Goal: Use online tool/utility: Utilize a website feature to perform a specific function

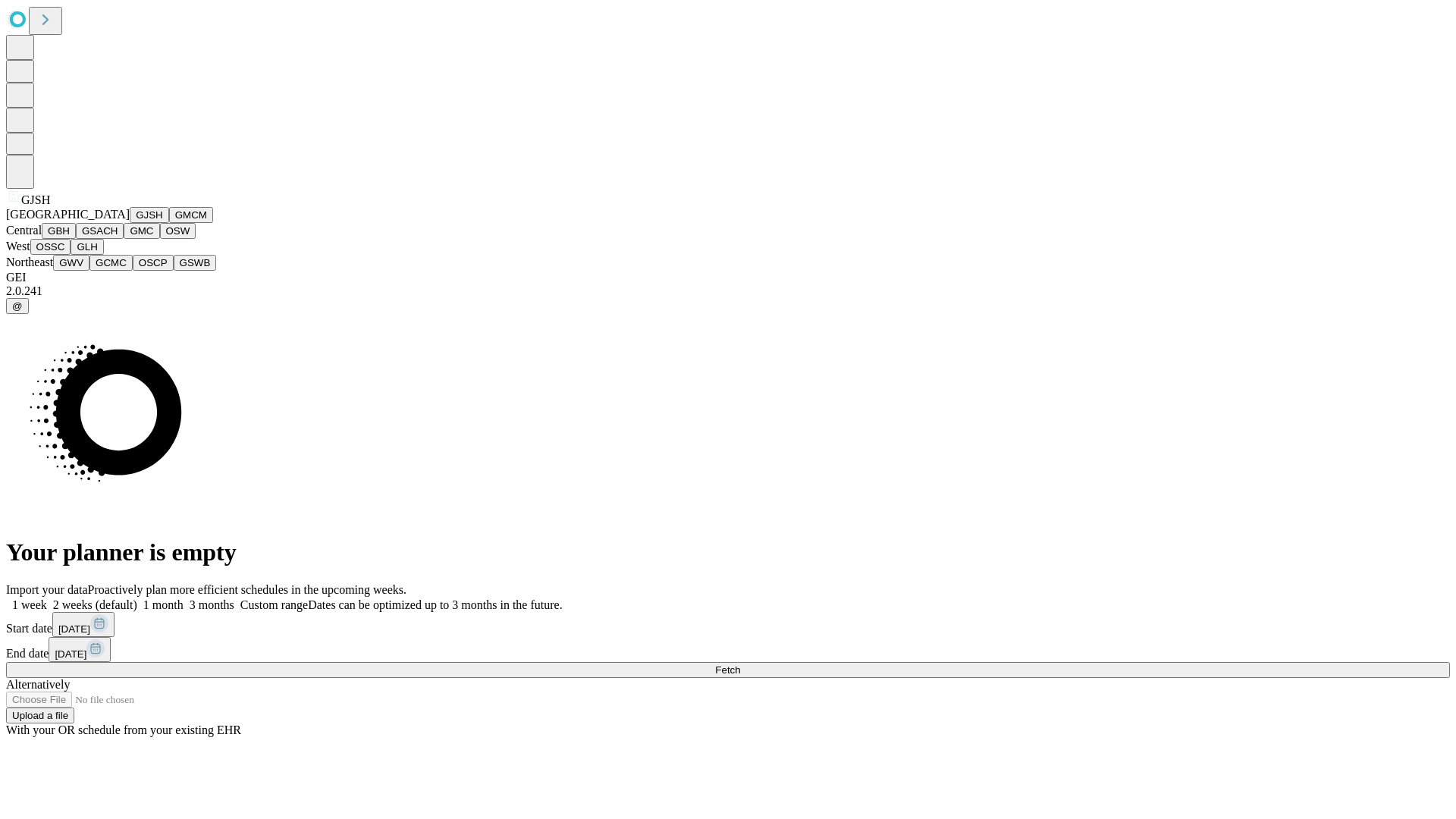
click at [130, 223] on button "GJSH" at bounding box center [149, 215] width 40 height 16
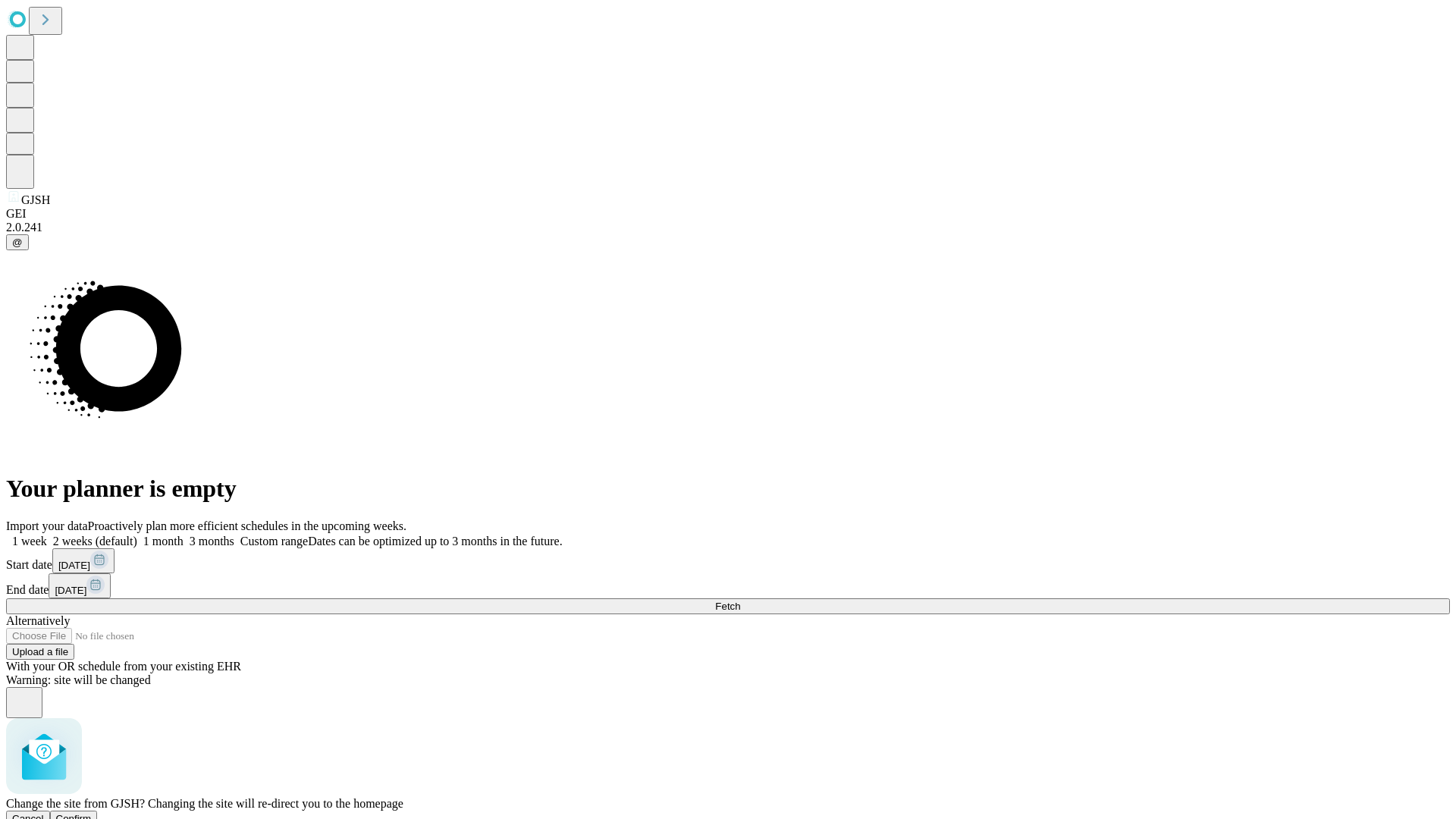
click at [92, 814] on span "Confirm" at bounding box center [73, 819] width 35 height 11
click at [137, 535] on label "2 weeks (default)" at bounding box center [92, 541] width 90 height 13
click at [740, 601] on span "Fetch" at bounding box center [728, 606] width 25 height 11
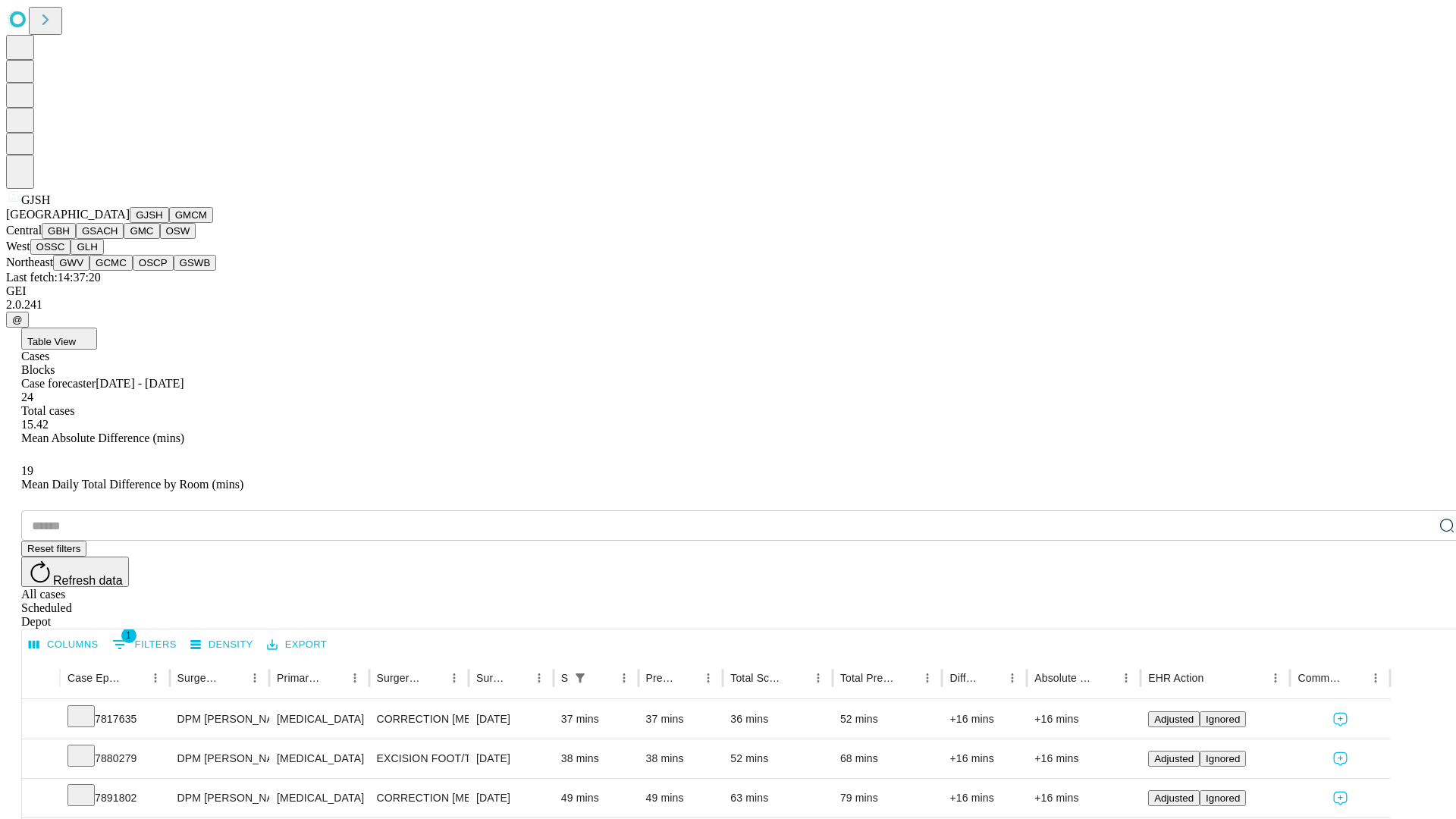
click at [169, 223] on button "GMCM" at bounding box center [191, 215] width 44 height 16
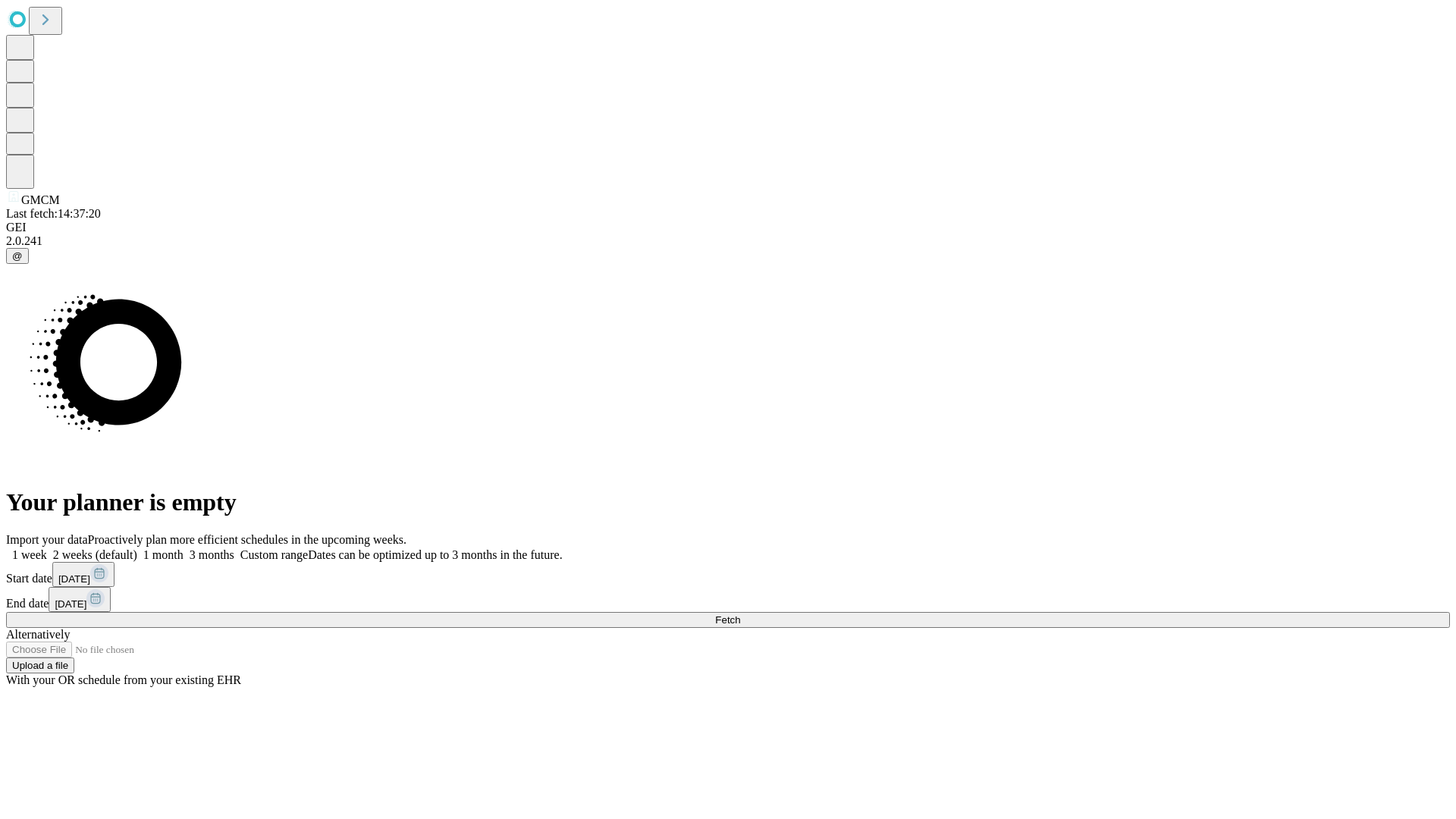
click at [137, 548] on label "2 weeks (default)" at bounding box center [92, 555] width 90 height 13
click at [740, 615] on span "Fetch" at bounding box center [728, 620] width 25 height 11
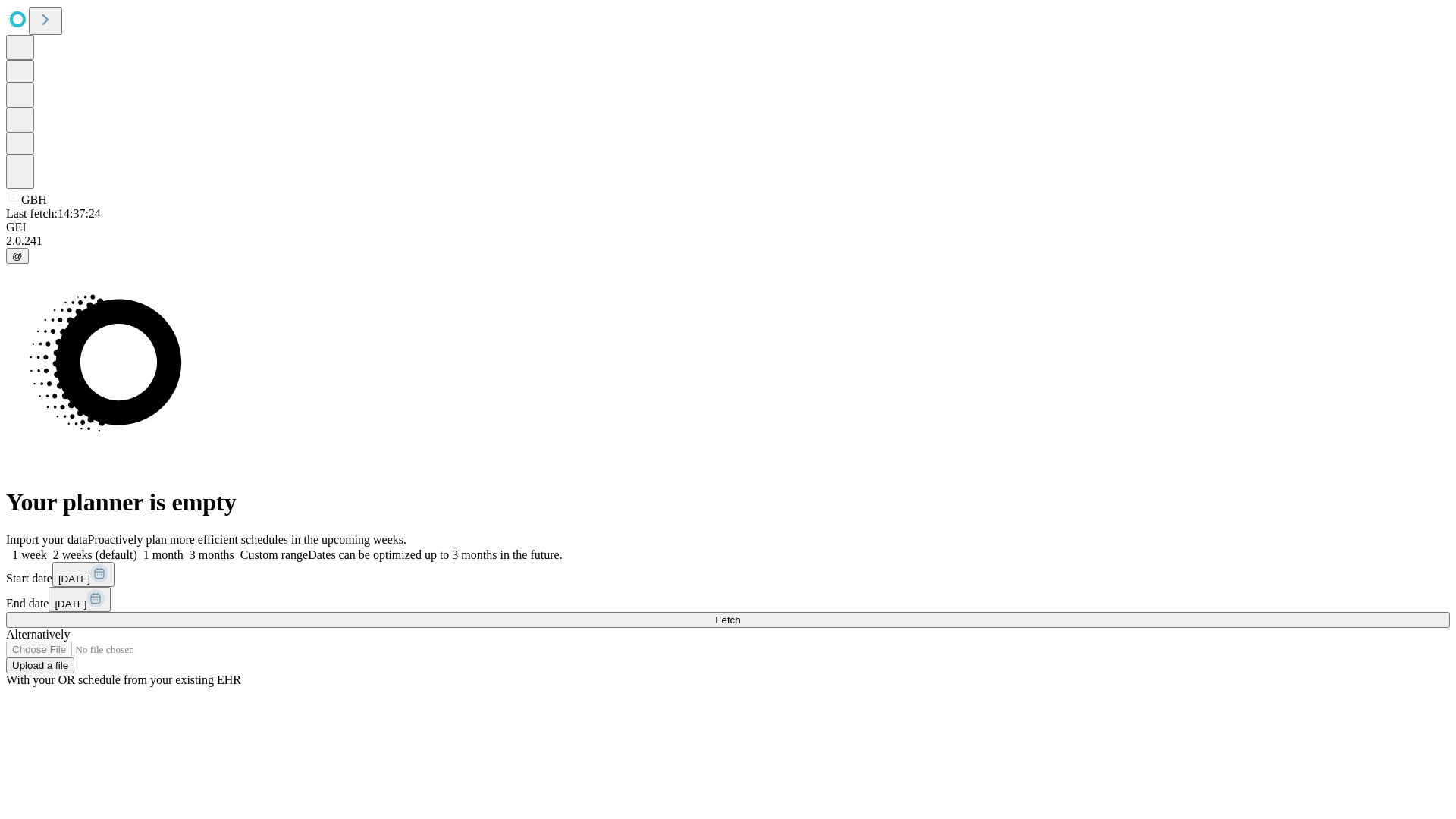
click at [740, 615] on span "Fetch" at bounding box center [728, 620] width 25 height 11
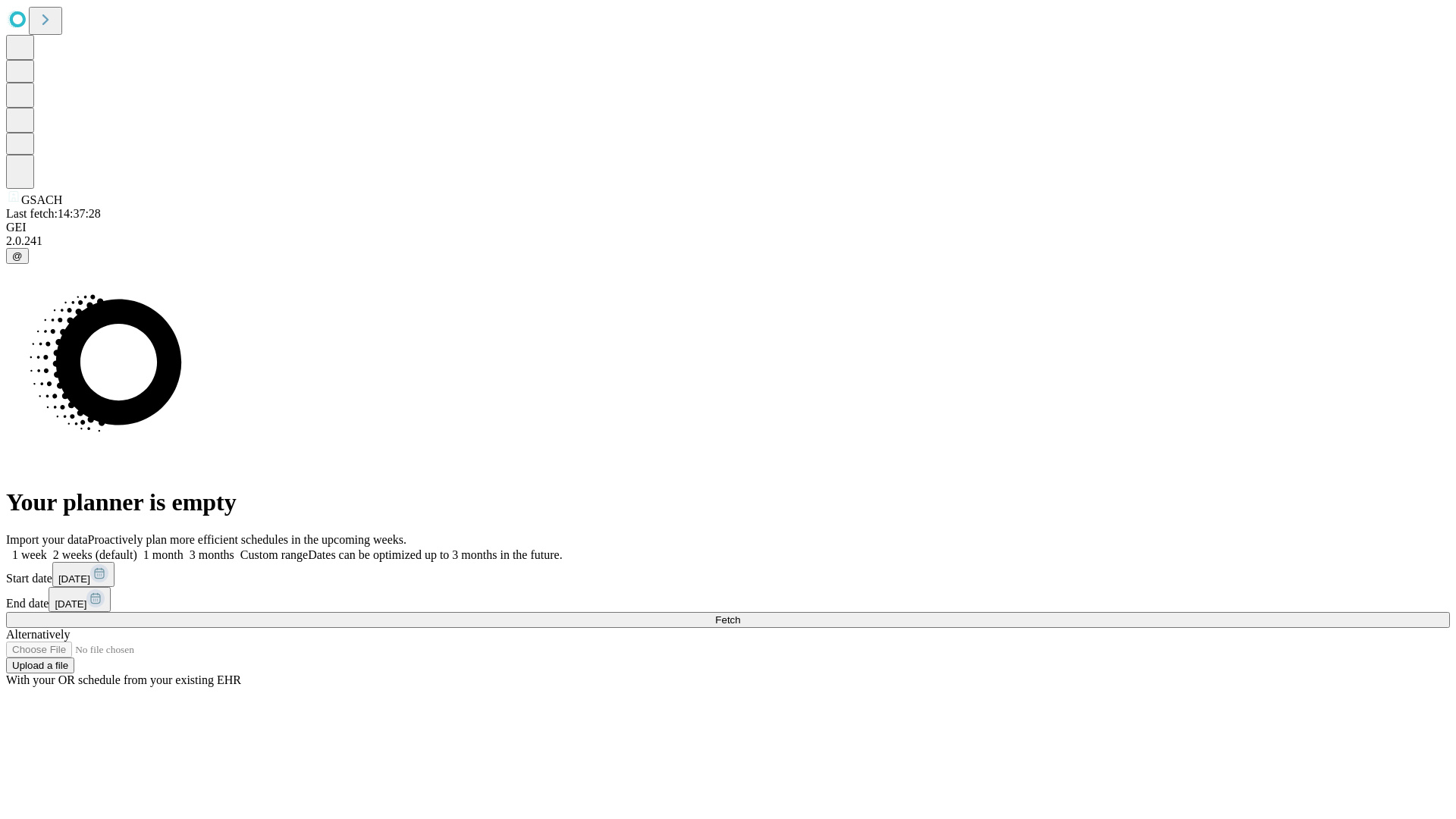
click at [137, 548] on label "2 weeks (default)" at bounding box center [92, 555] width 90 height 13
click at [740, 615] on span "Fetch" at bounding box center [728, 620] width 25 height 11
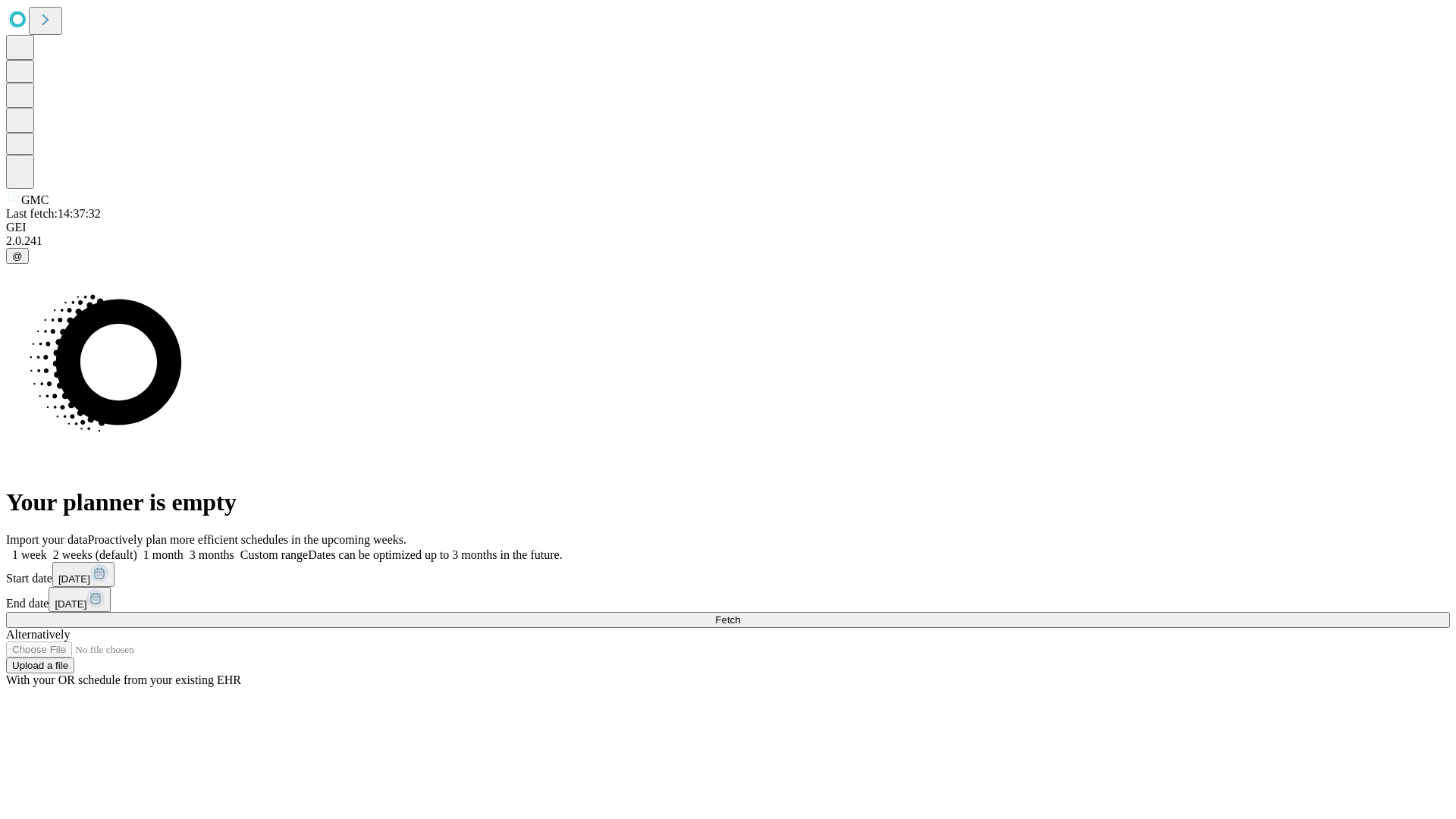
click at [740, 615] on span "Fetch" at bounding box center [728, 620] width 25 height 11
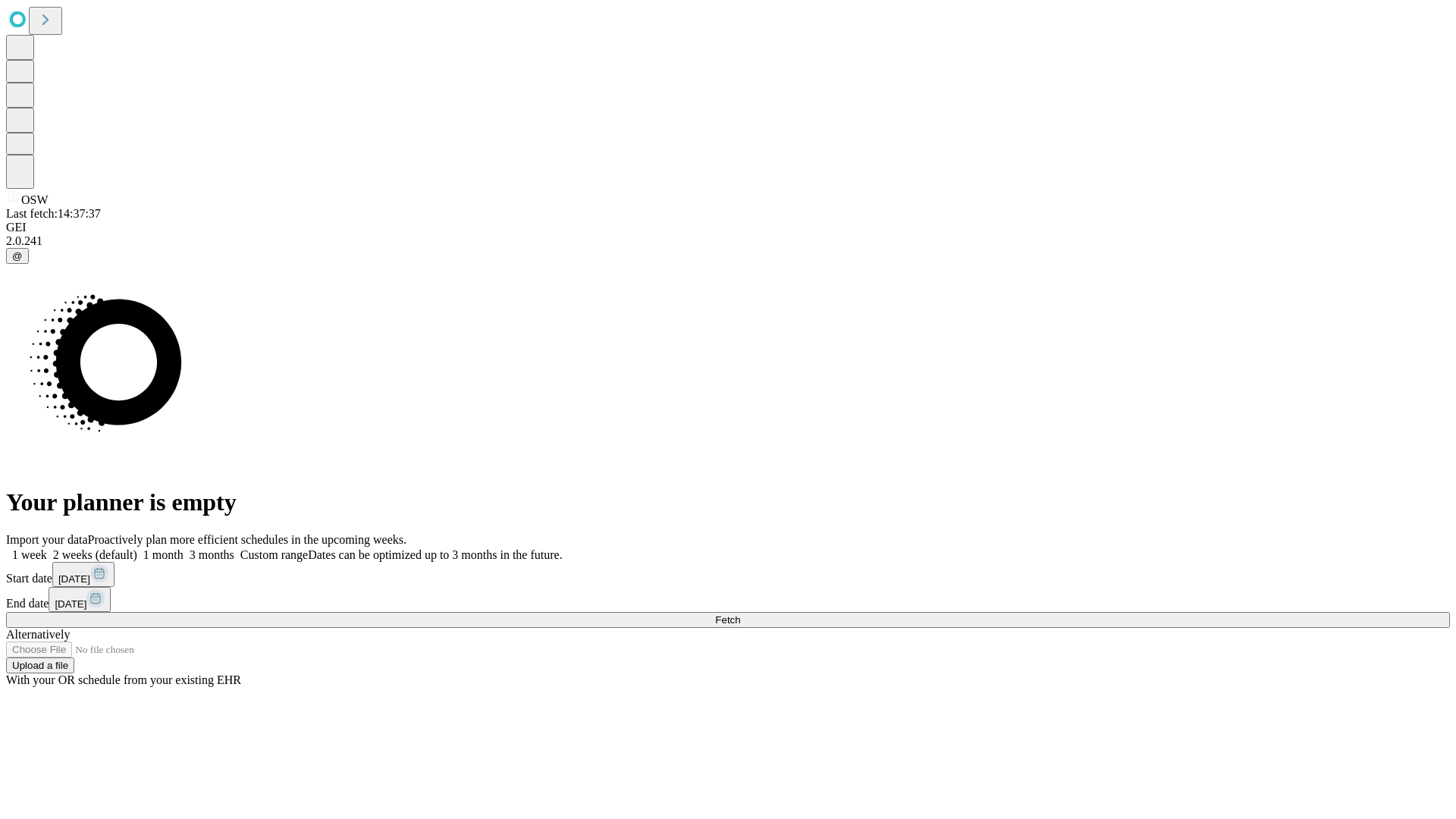
click at [137, 548] on label "2 weeks (default)" at bounding box center [92, 555] width 90 height 13
click at [740, 615] on span "Fetch" at bounding box center [728, 620] width 25 height 11
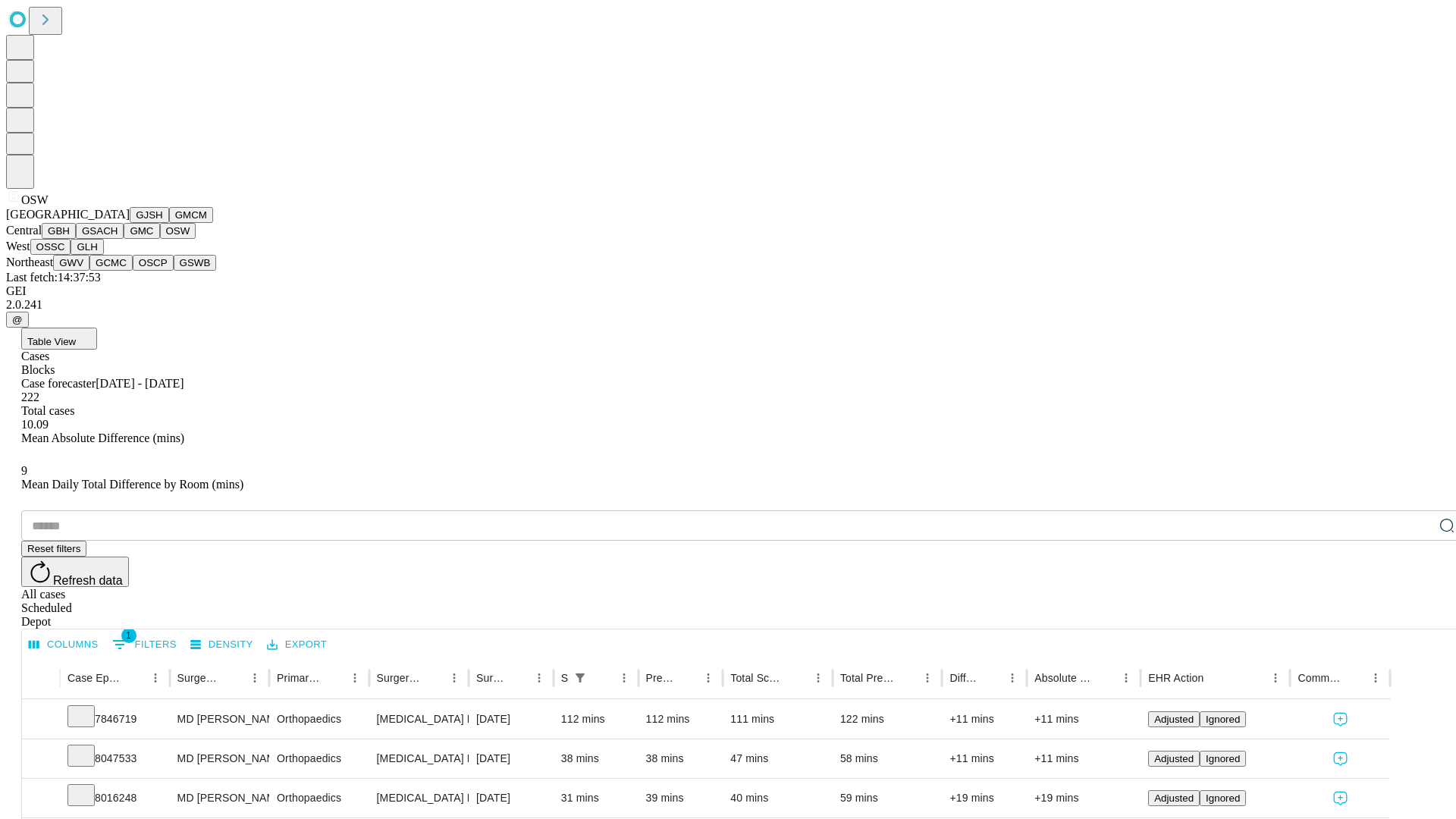
click at [72, 255] on button "OSSC" at bounding box center [50, 247] width 41 height 16
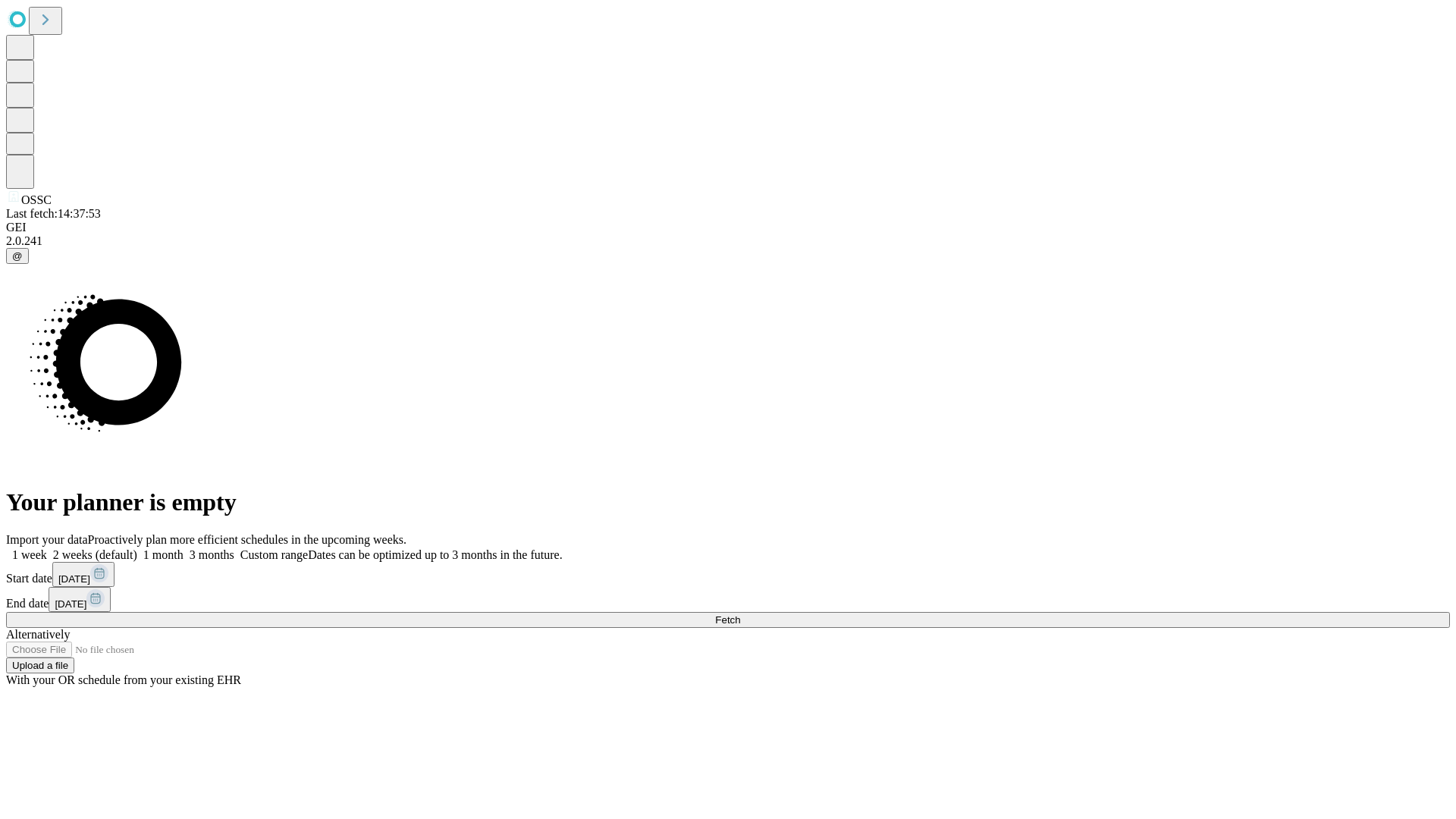
click at [137, 548] on label "2 weeks (default)" at bounding box center [92, 555] width 90 height 13
click at [740, 615] on span "Fetch" at bounding box center [728, 620] width 25 height 11
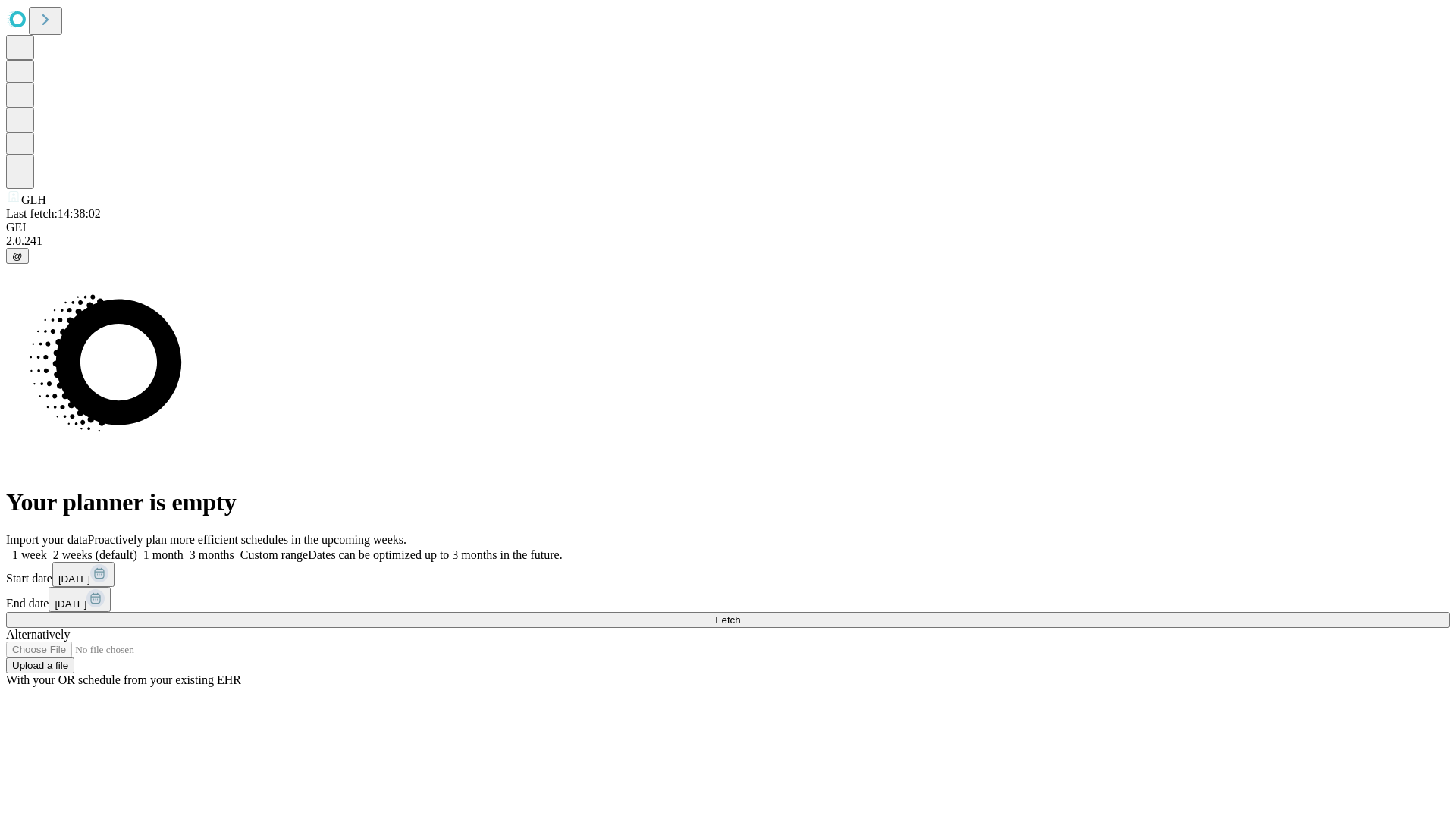
click at [137, 548] on label "2 weeks (default)" at bounding box center [92, 555] width 90 height 13
click at [740, 615] on span "Fetch" at bounding box center [728, 620] width 25 height 11
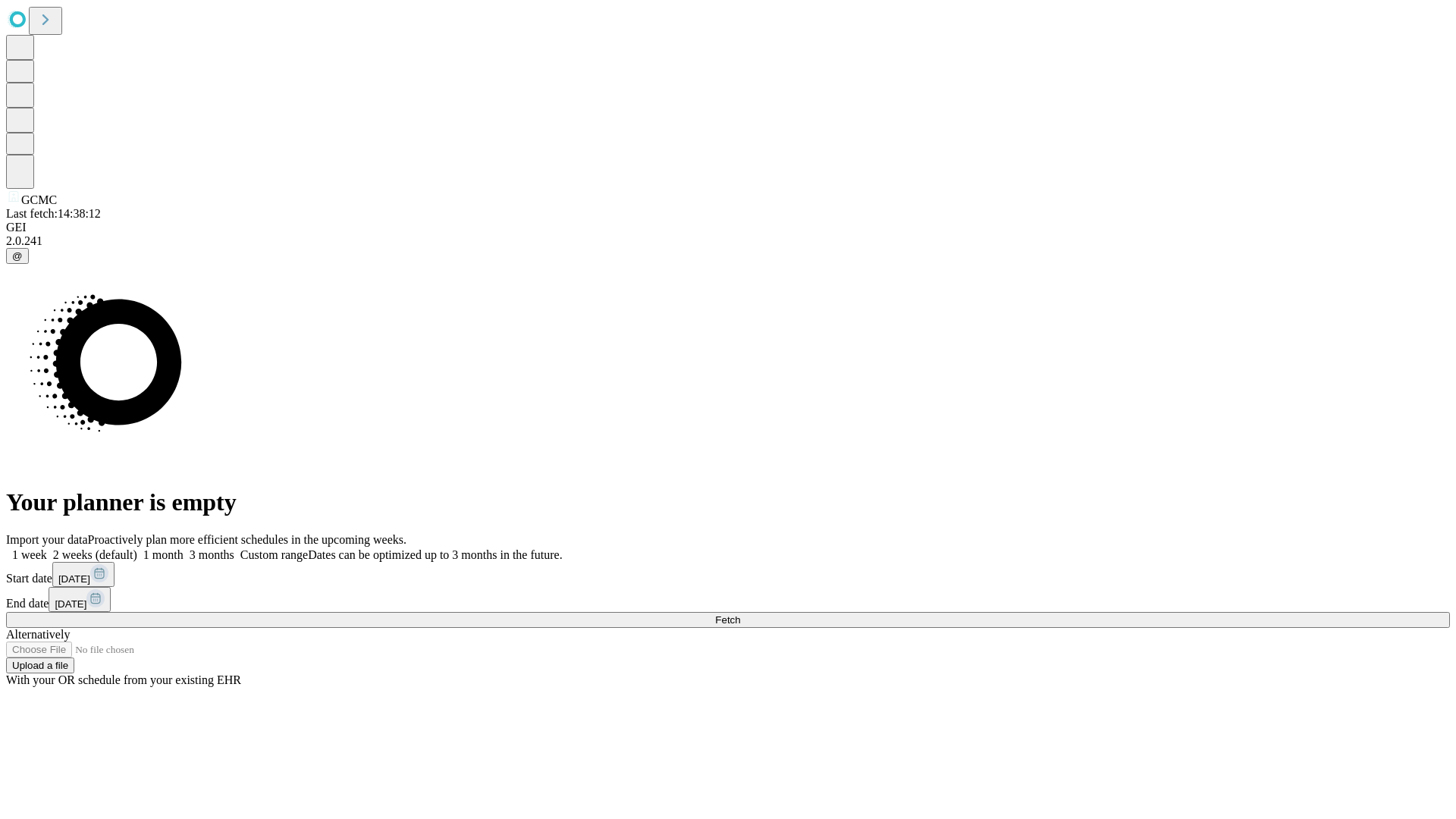
click at [137, 548] on label "2 weeks (default)" at bounding box center [92, 555] width 90 height 13
click at [740, 615] on span "Fetch" at bounding box center [728, 620] width 25 height 11
click at [137, 548] on label "2 weeks (default)" at bounding box center [92, 555] width 90 height 13
click at [740, 615] on span "Fetch" at bounding box center [728, 620] width 25 height 11
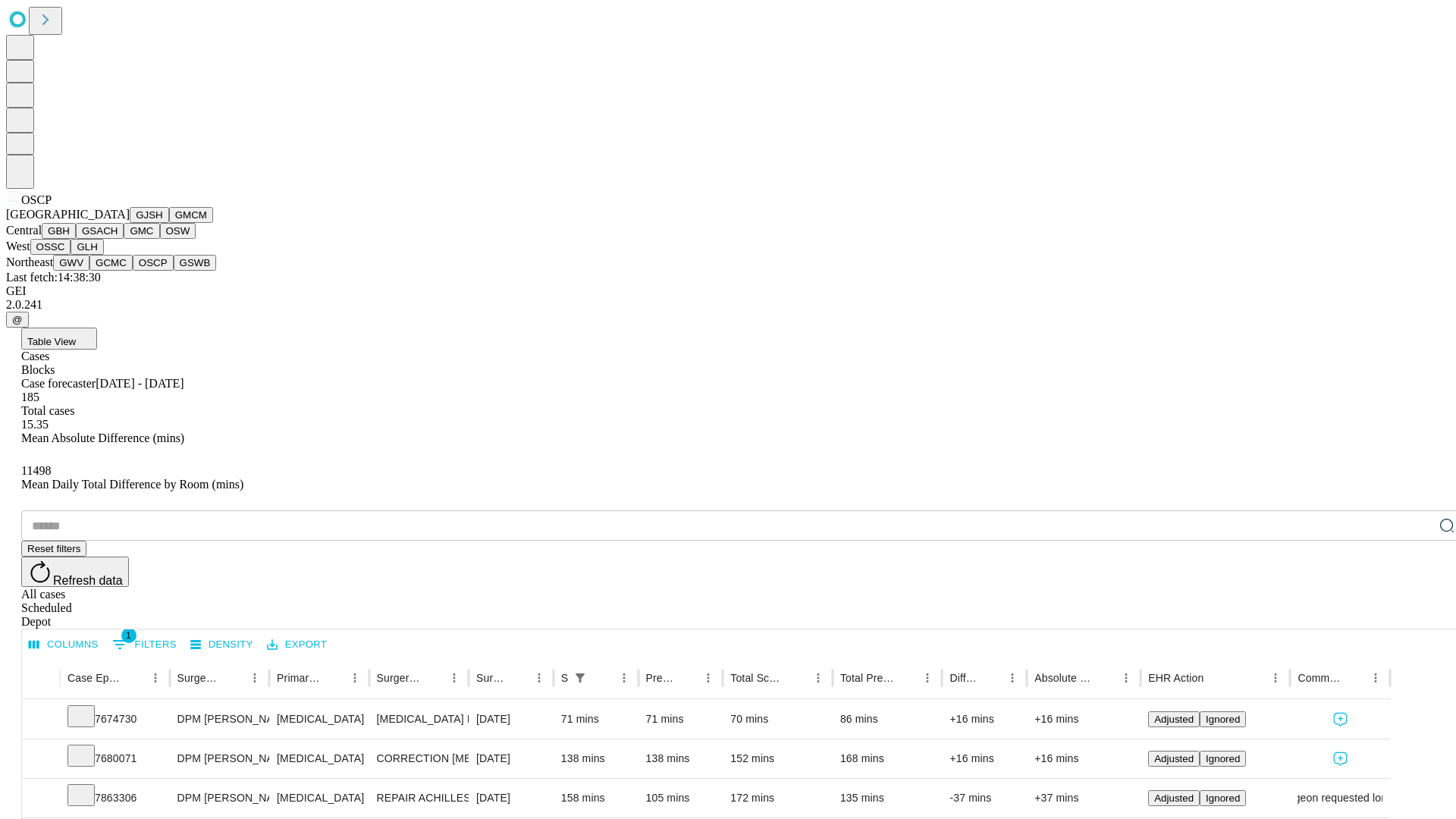
click at [173, 271] on button "GSWB" at bounding box center [194, 263] width 43 height 16
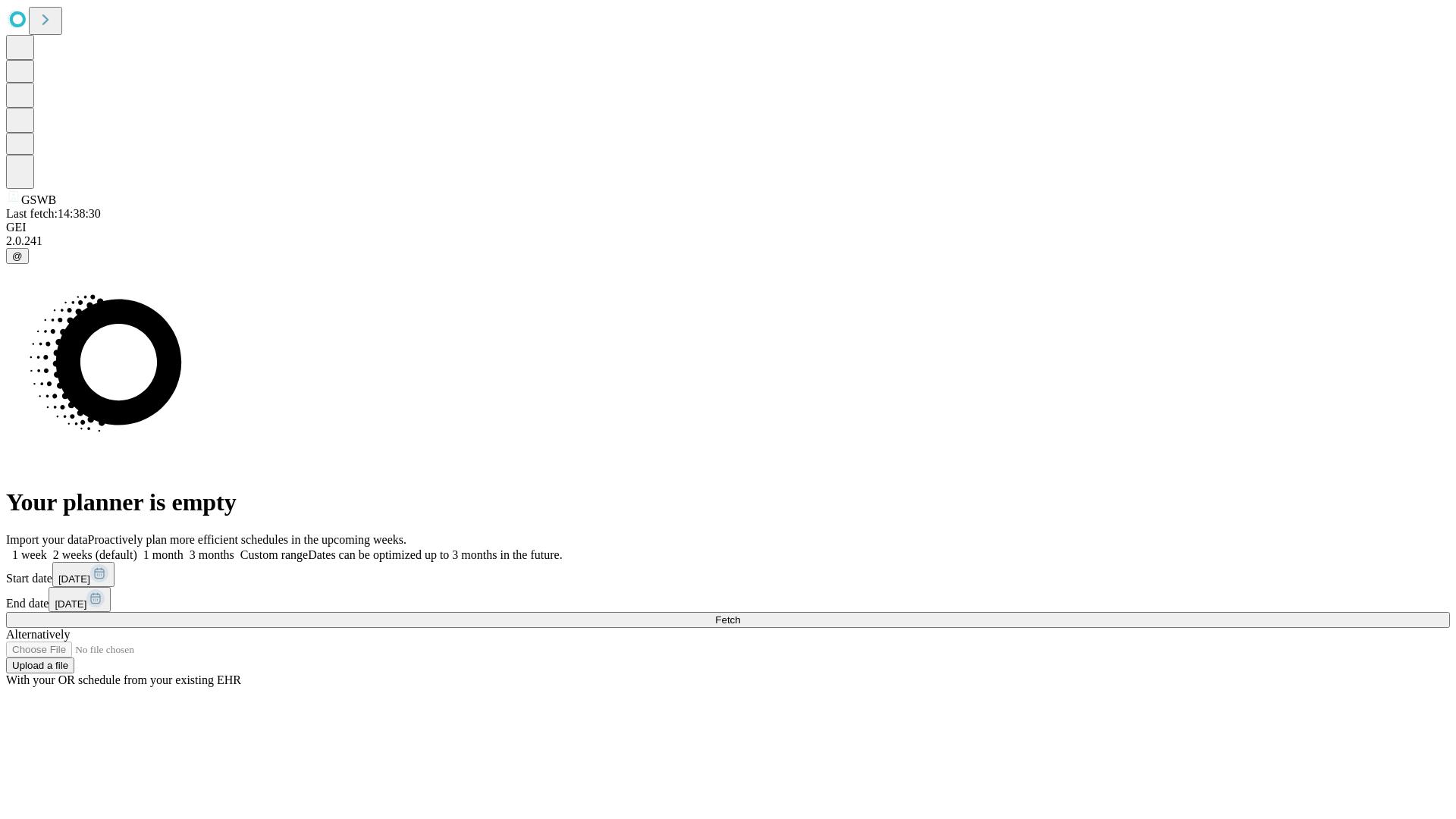
click at [137, 548] on label "2 weeks (default)" at bounding box center [92, 555] width 90 height 13
click at [740, 615] on span "Fetch" at bounding box center [728, 620] width 25 height 11
